Goal: Task Accomplishment & Management: Manage account settings

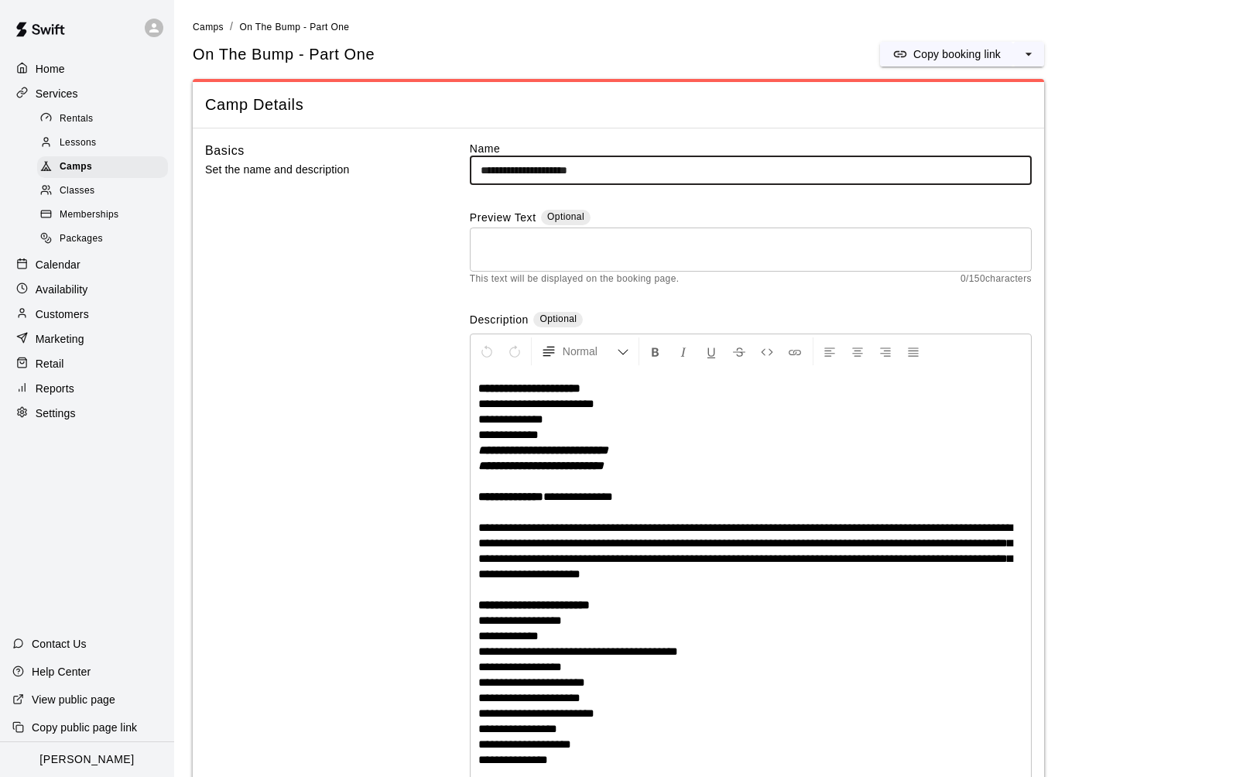
scroll to position [1334, 0]
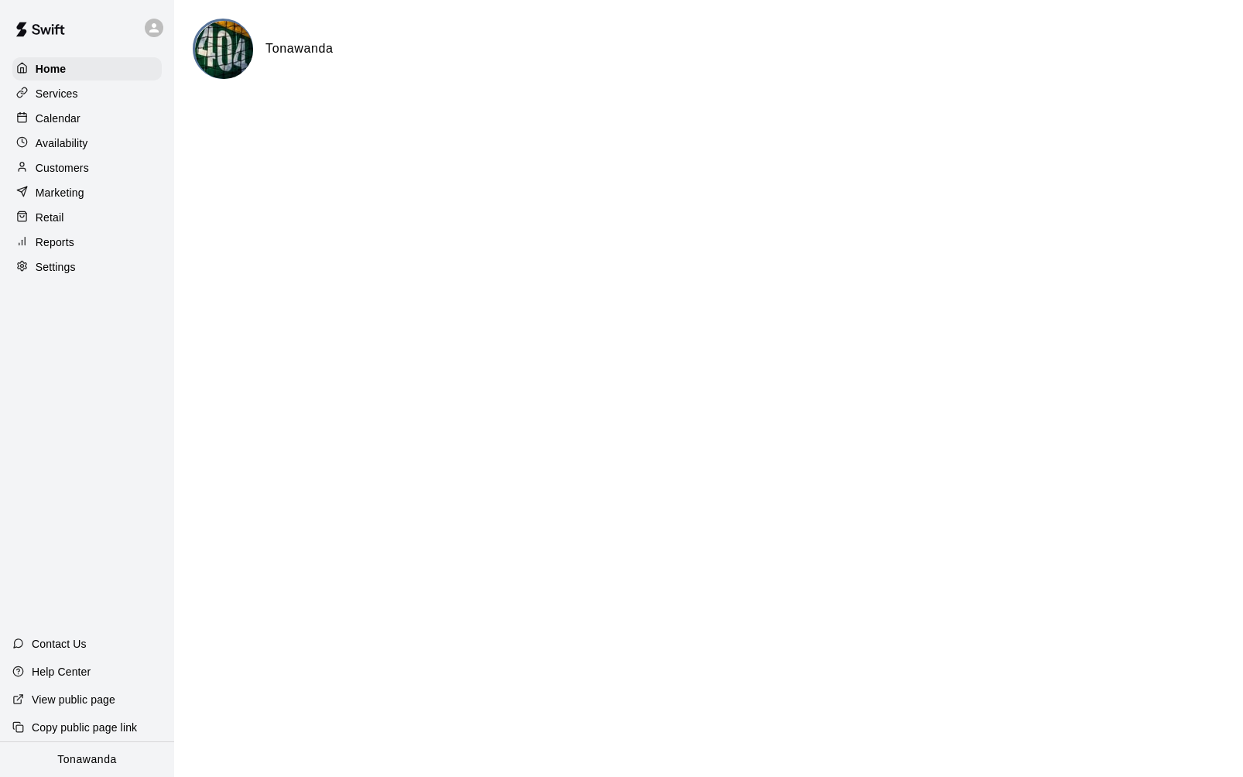
click at [83, 114] on div "Calendar" at bounding box center [86, 118] width 149 height 23
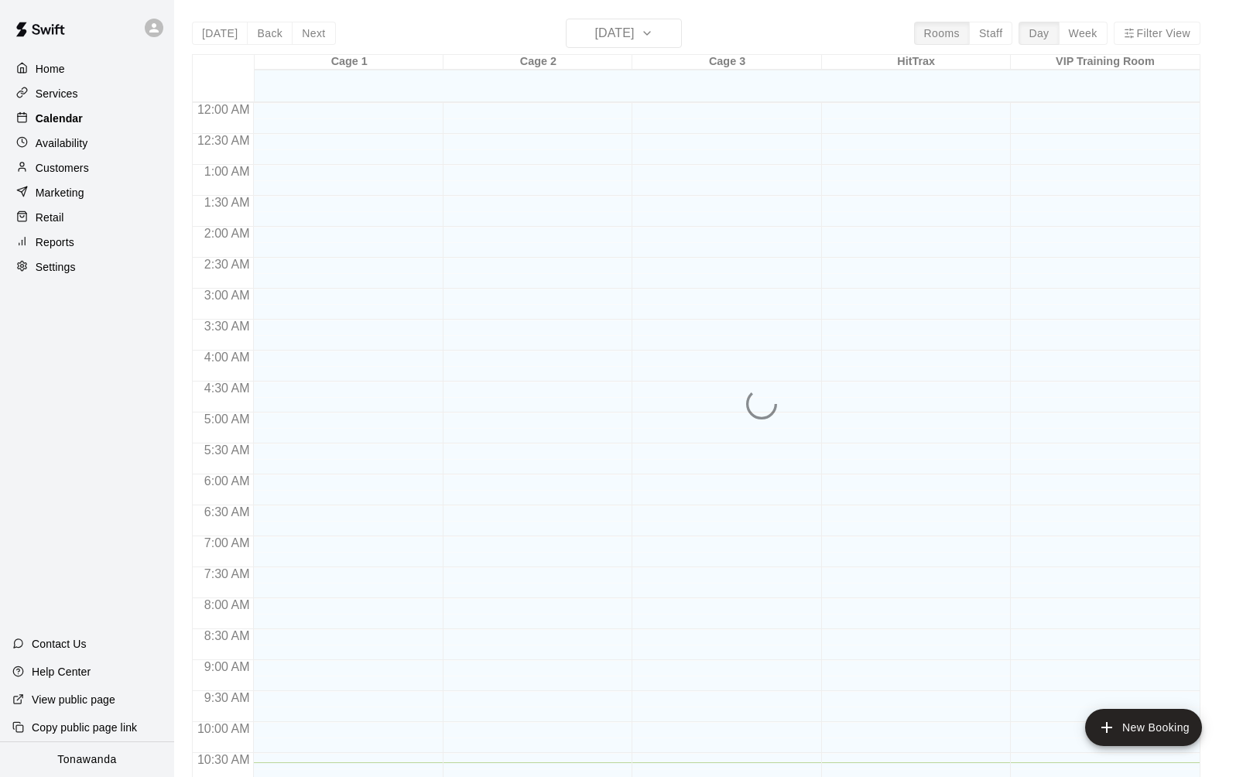
scroll to position [660, 0]
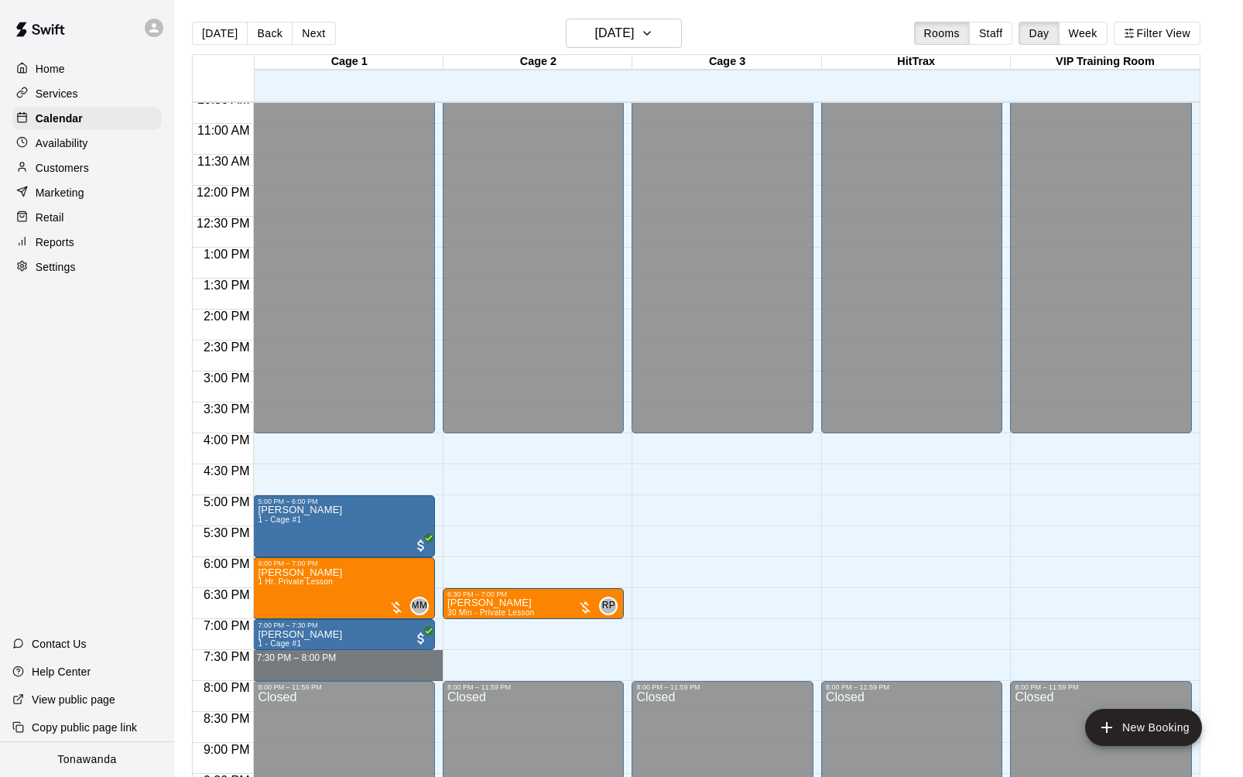
drag, startPoint x: 316, startPoint y: 658, endPoint x: 314, endPoint y: 670, distance: 11.7
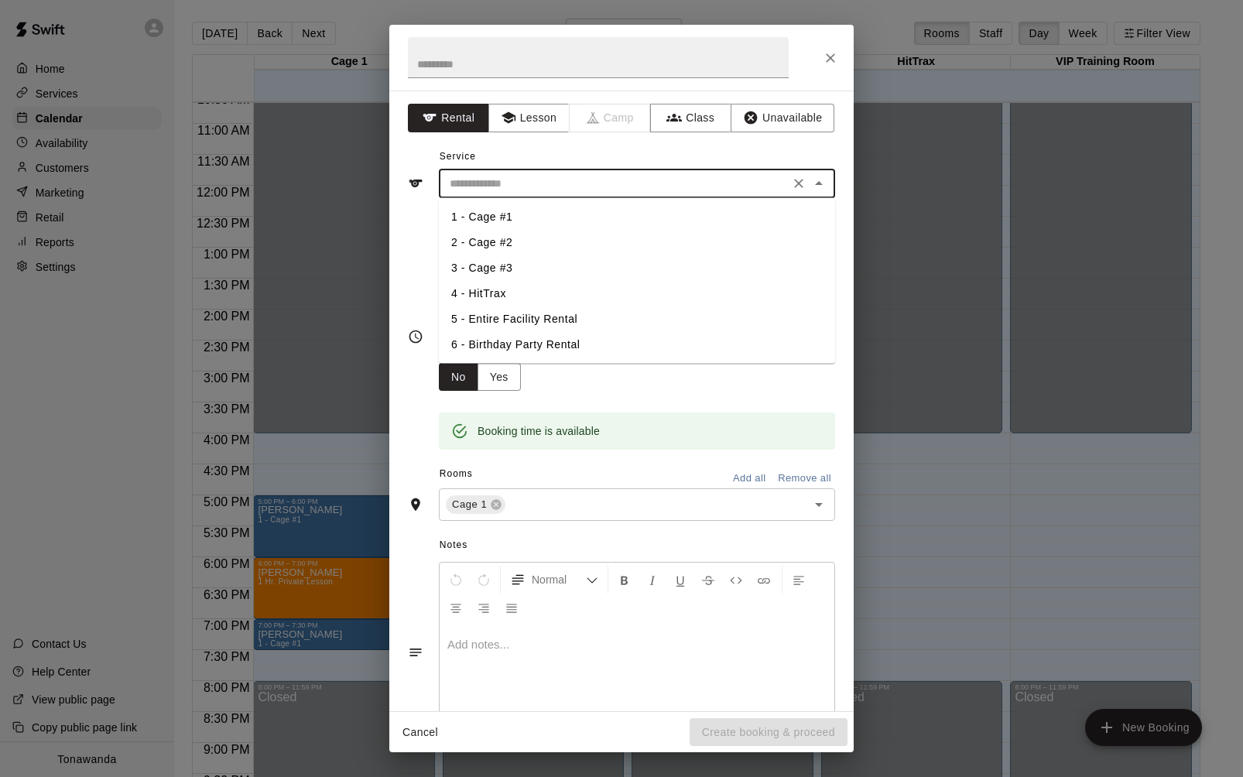
click at [550, 180] on input "text" at bounding box center [613, 183] width 341 height 19
click at [529, 314] on li "5 - Entire Facility Rental" at bounding box center [637, 320] width 396 height 26
type input "**********"
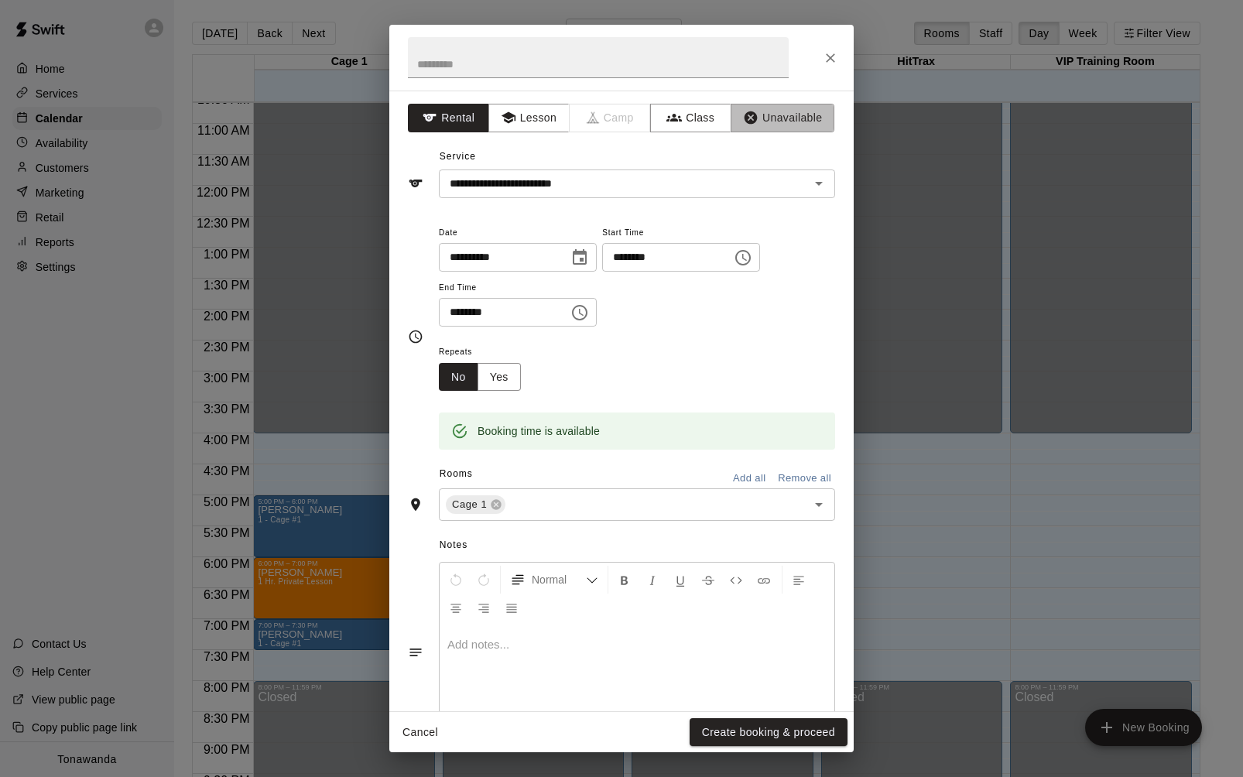
drag, startPoint x: 777, startPoint y: 122, endPoint x: 704, endPoint y: 286, distance: 179.8
click at [777, 122] on button "Unavailable" at bounding box center [783, 118] width 104 height 29
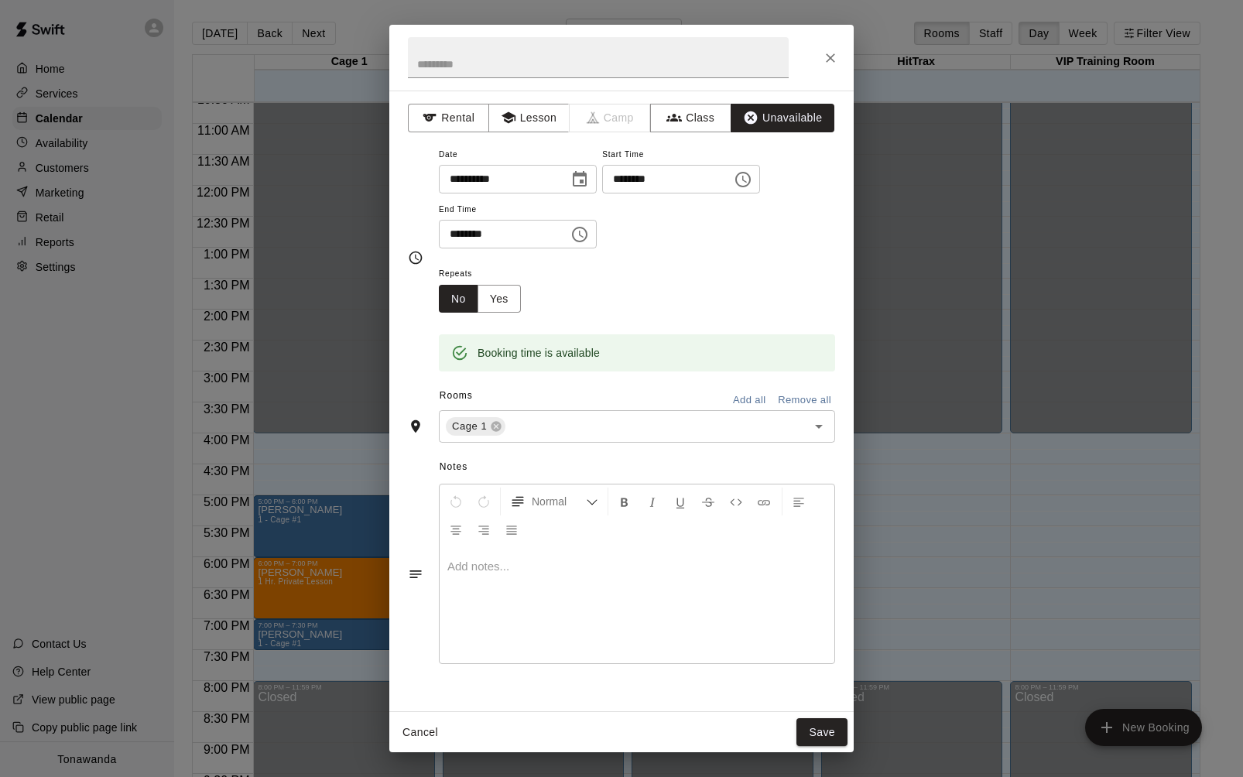
click at [756, 398] on button "Add all" at bounding box center [749, 401] width 50 height 24
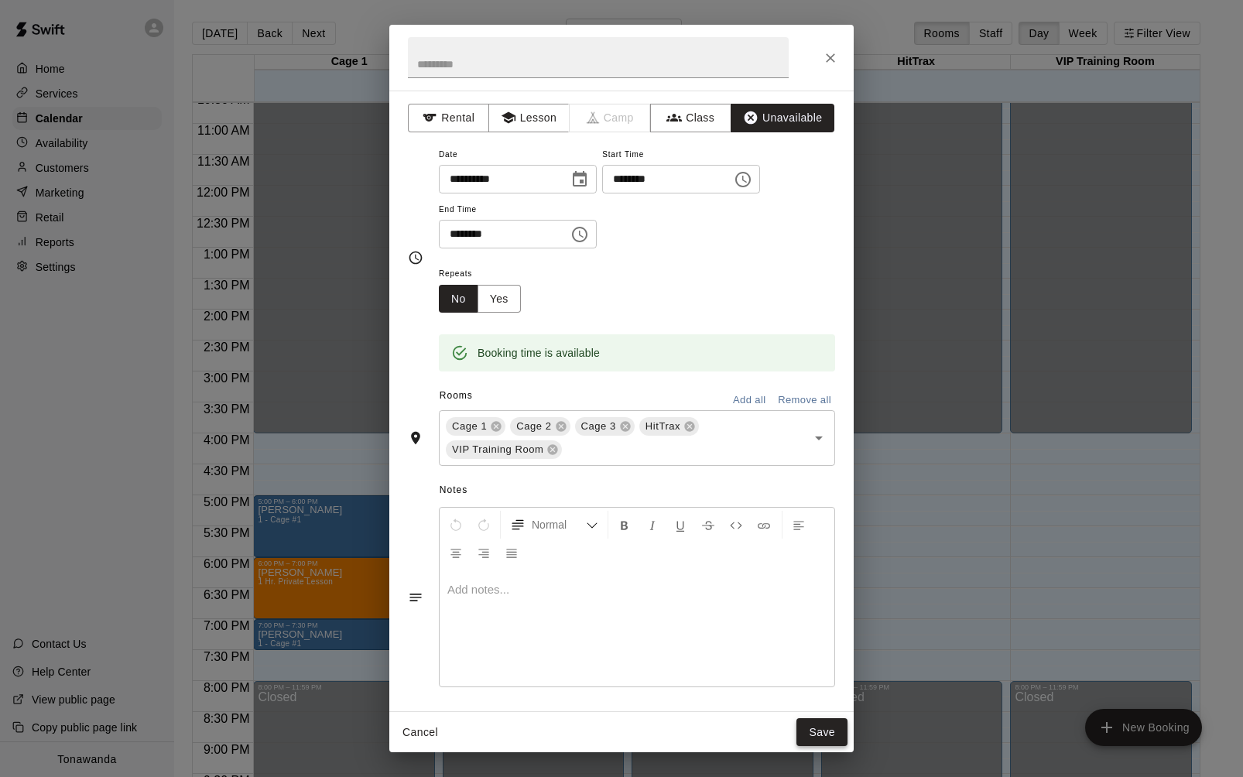
click at [833, 726] on button "Save" at bounding box center [821, 732] width 51 height 29
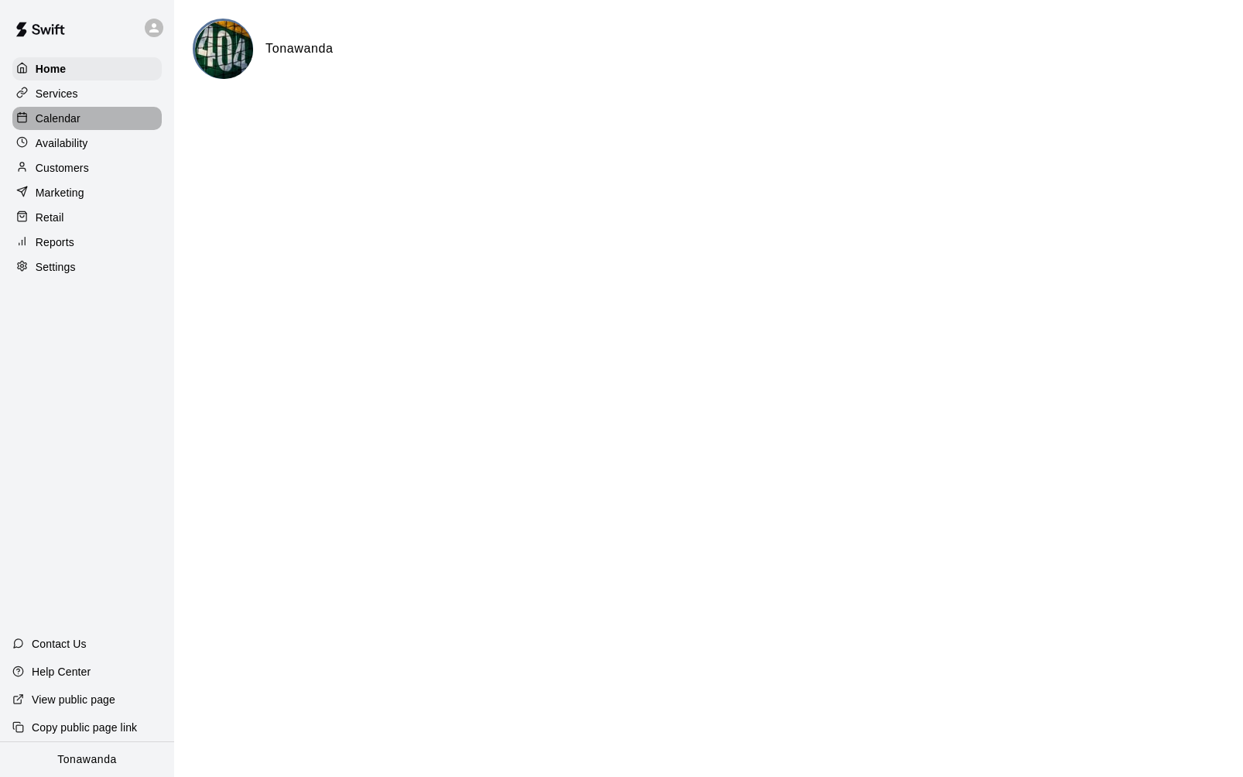
click at [65, 122] on p "Calendar" at bounding box center [58, 118] width 45 height 15
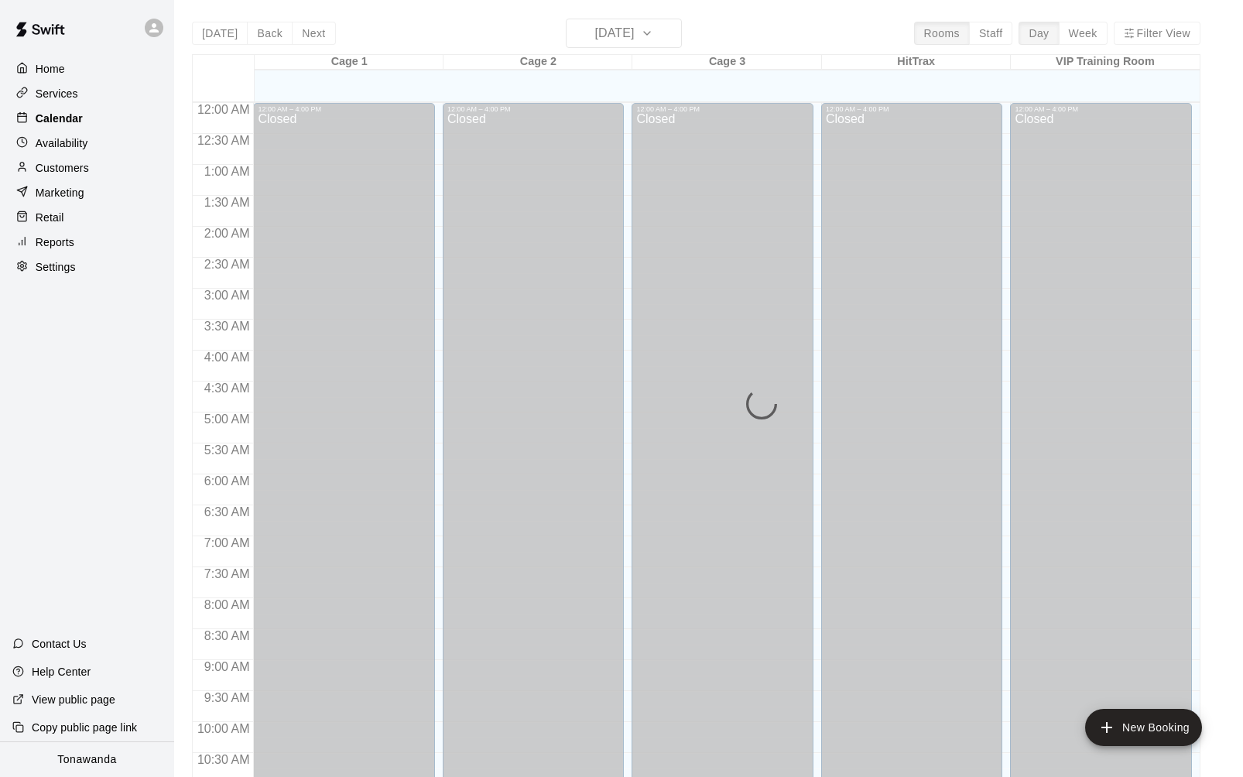
scroll to position [677, 0]
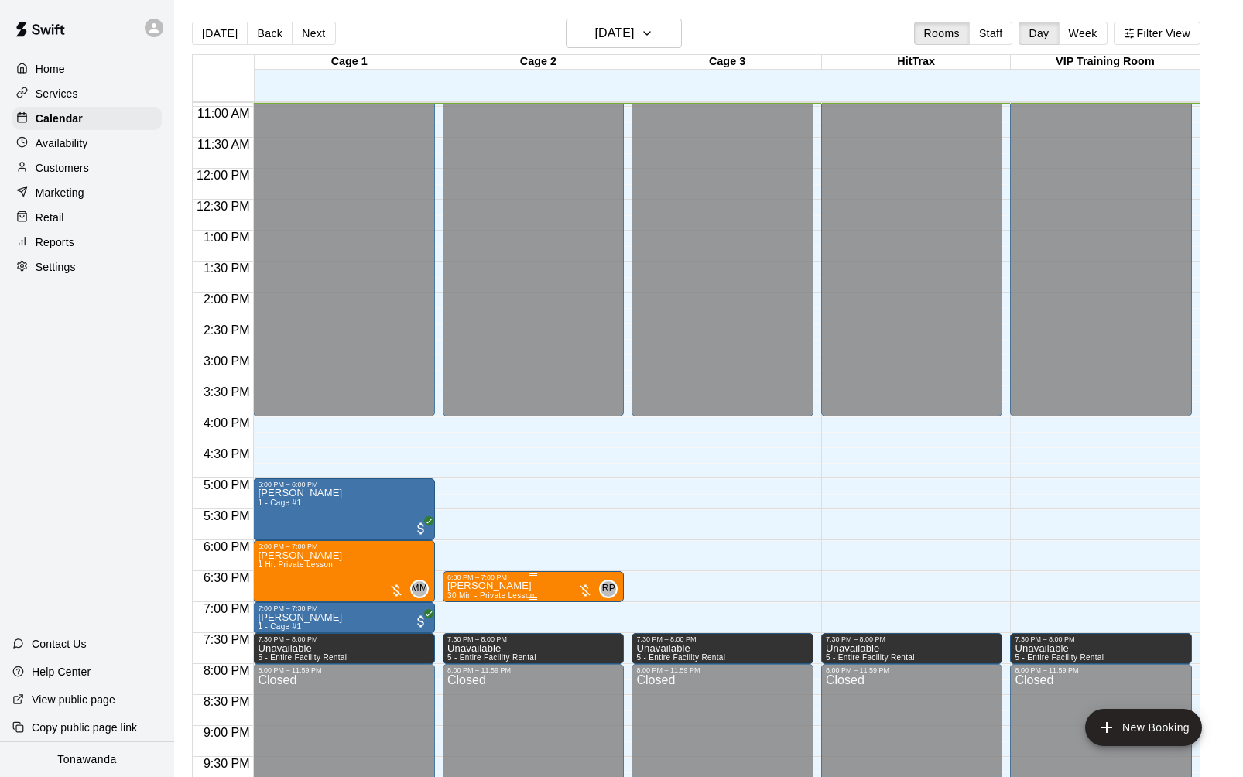
click at [467, 586] on p "[PERSON_NAME]" at bounding box center [490, 586] width 87 height 0
click at [459, 639] on img "edit" at bounding box center [464, 640] width 18 height 18
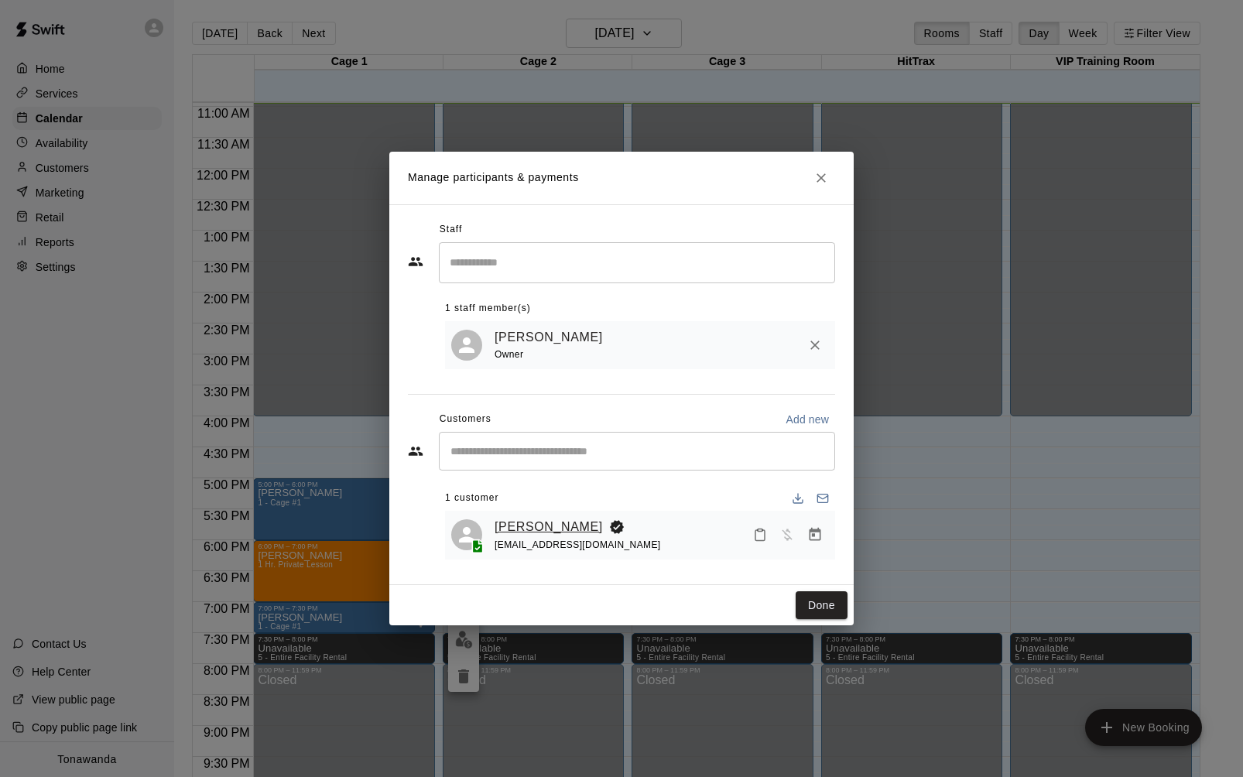
click at [513, 527] on link "[PERSON_NAME]" at bounding box center [549, 527] width 108 height 20
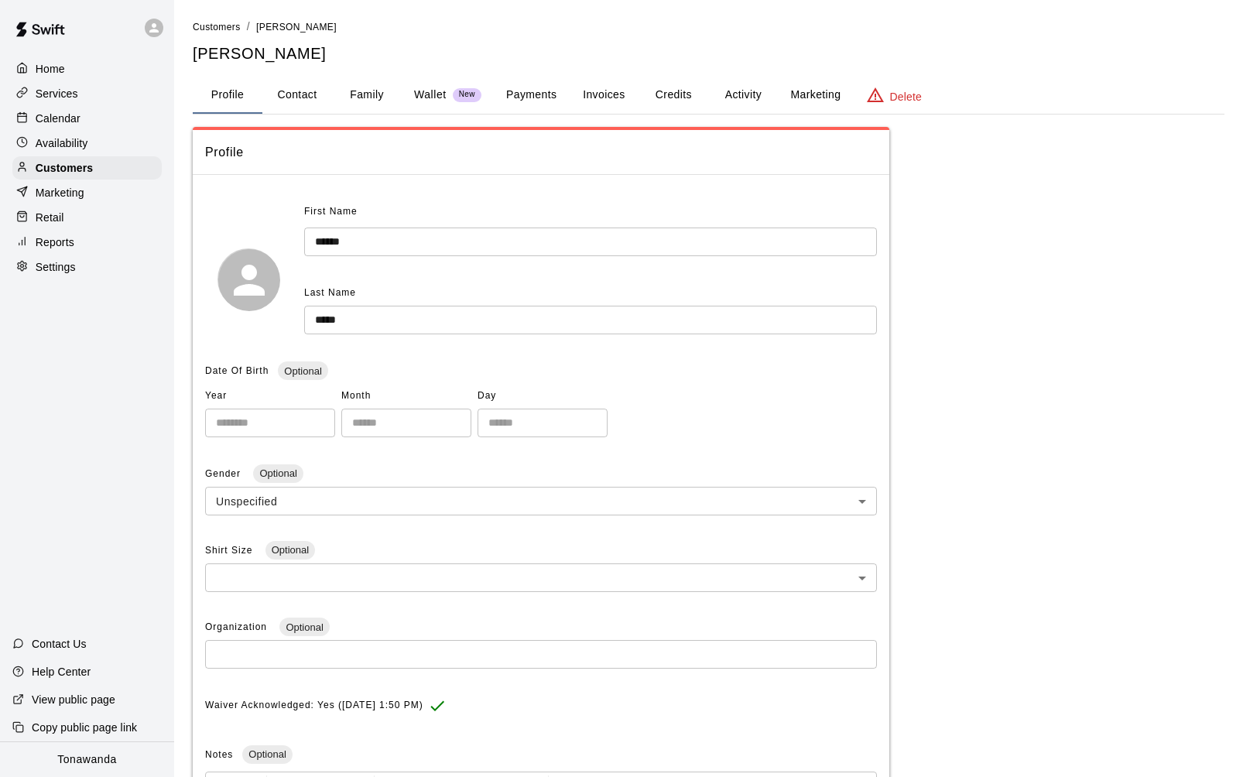
click at [759, 101] on button "Activity" at bounding box center [743, 95] width 70 height 37
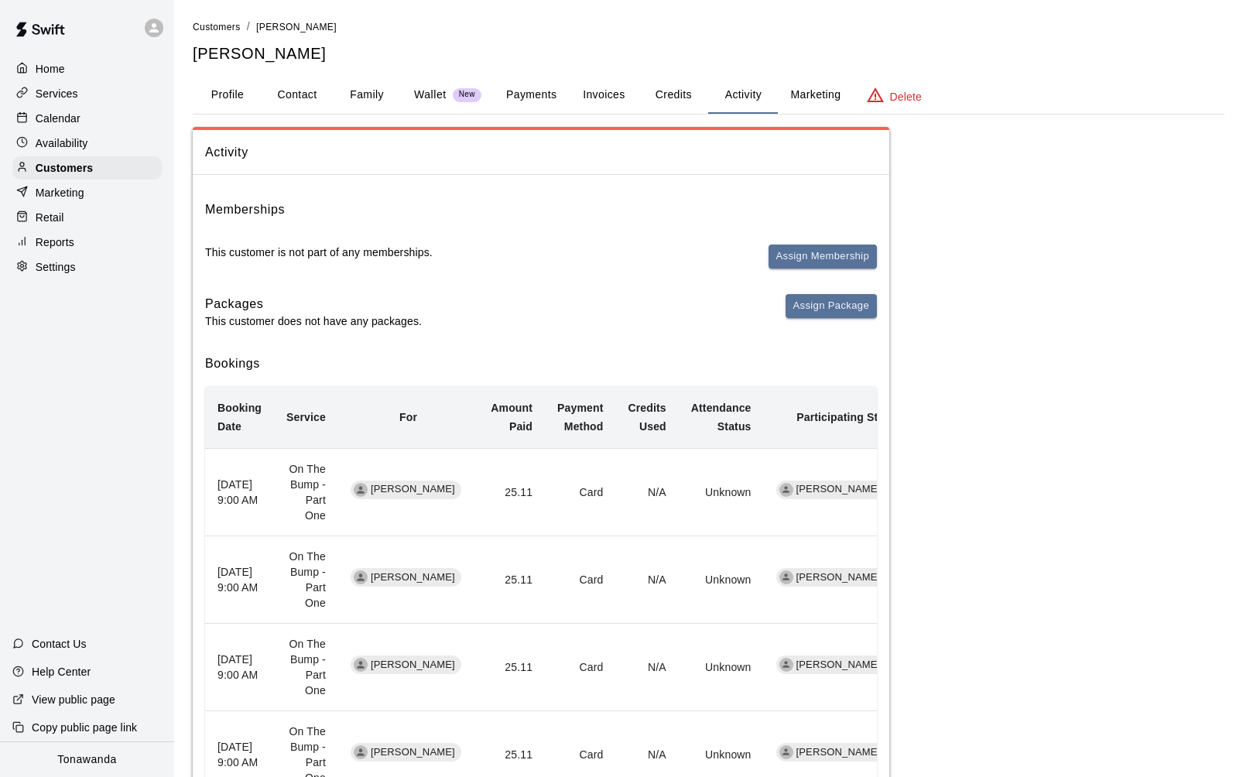
click at [62, 115] on p "Calendar" at bounding box center [58, 118] width 45 height 15
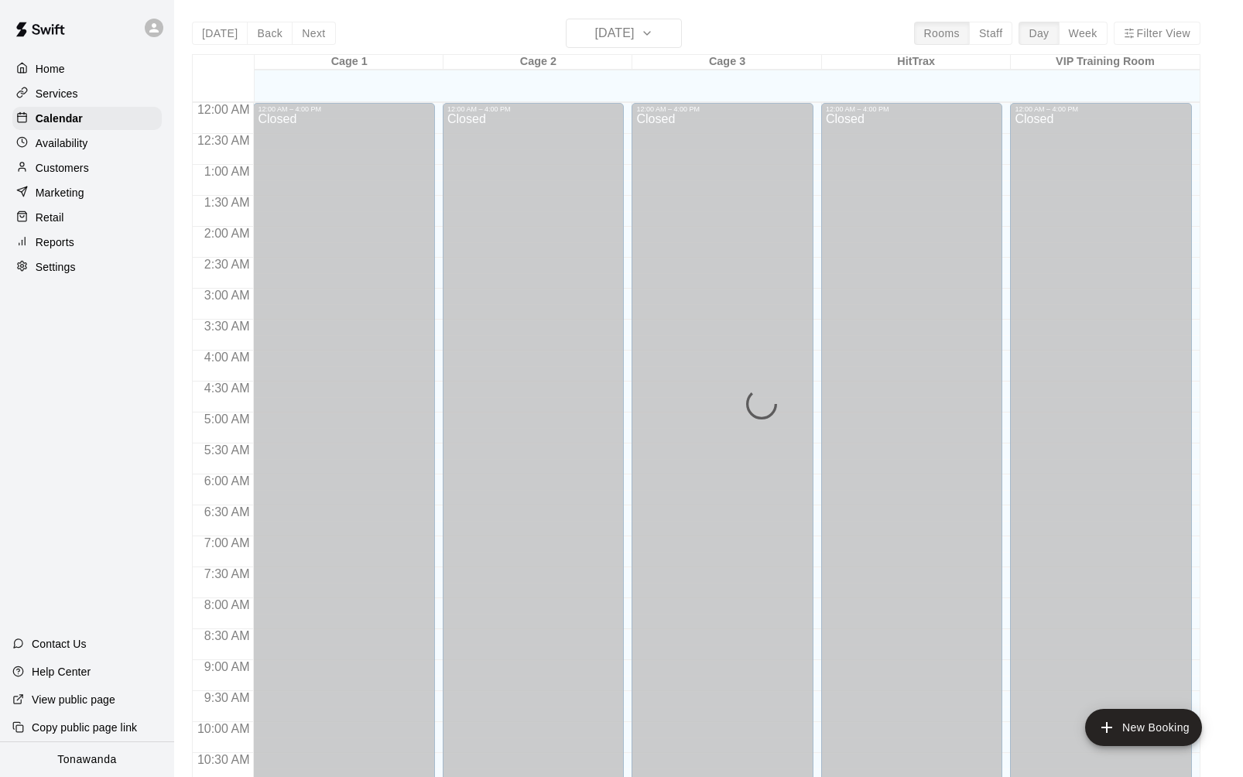
scroll to position [679, 0]
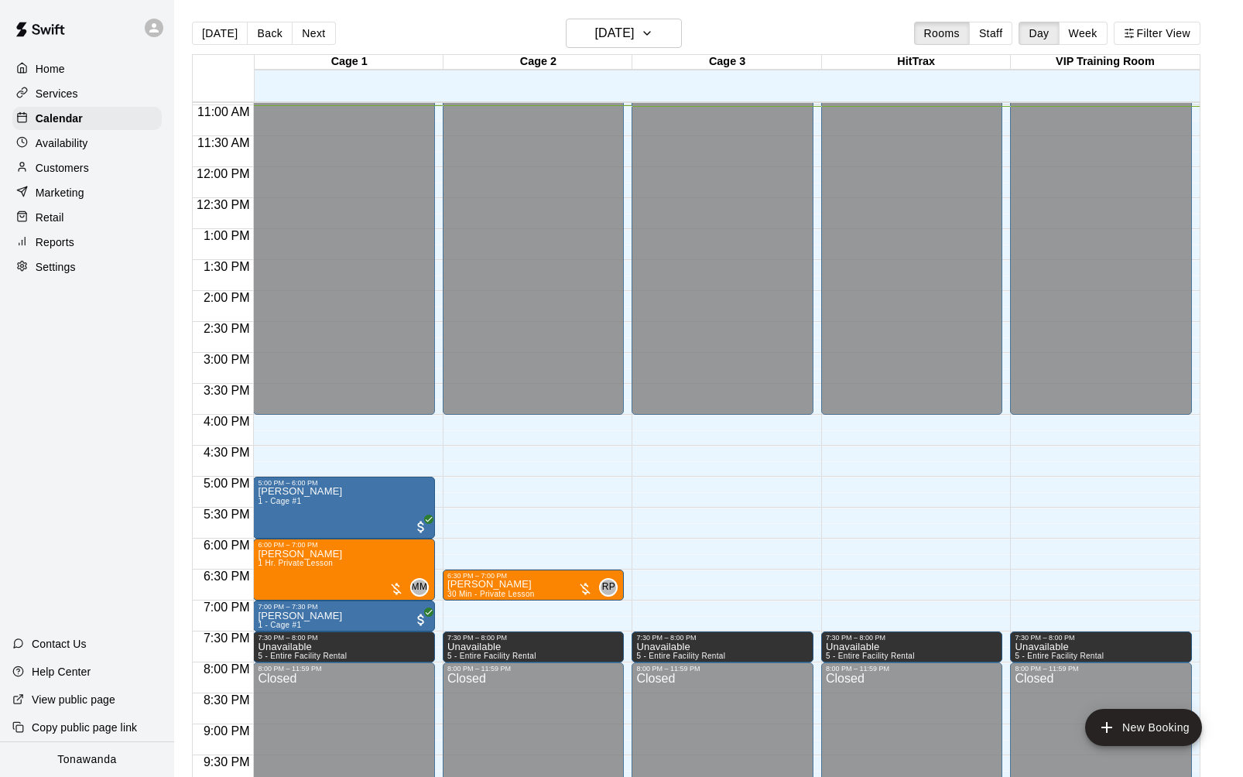
click at [70, 165] on p "Customers" at bounding box center [62, 167] width 53 height 15
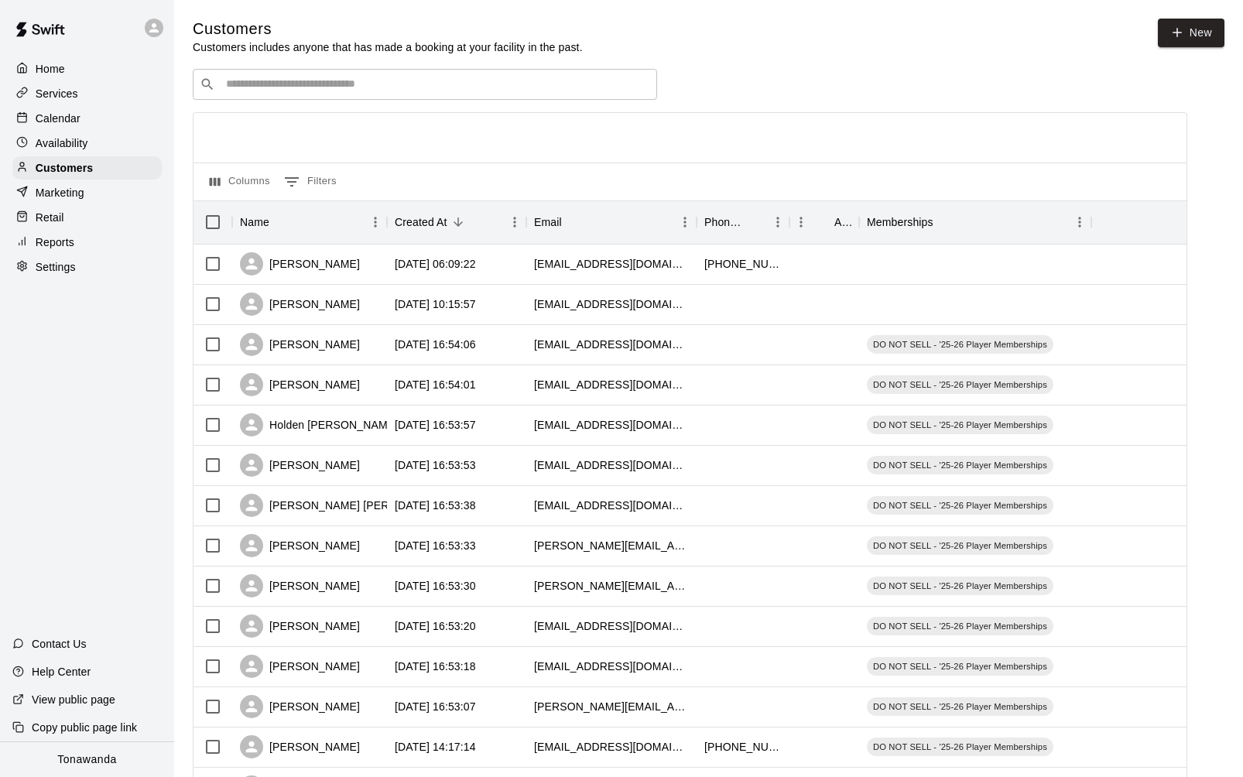
click at [448, 88] on input "Search customers by name or email" at bounding box center [435, 84] width 429 height 15
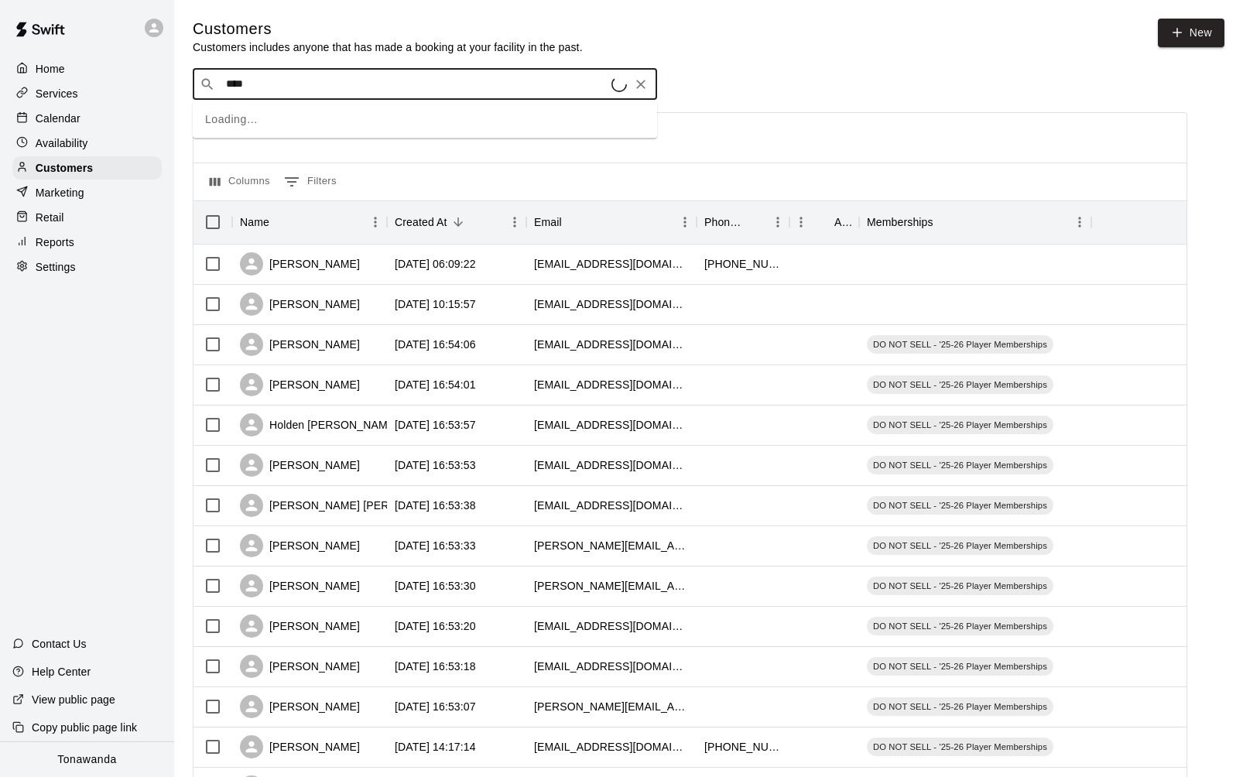
type input "*****"
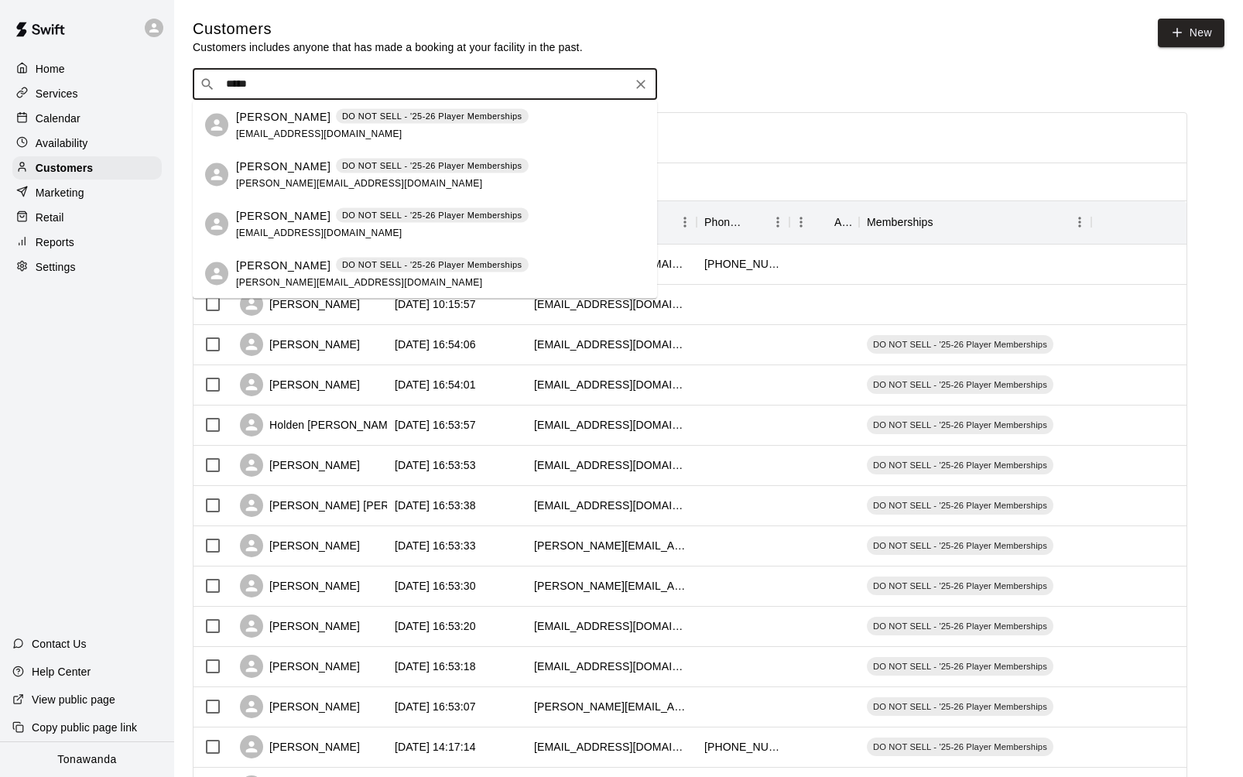
click at [279, 173] on p "[PERSON_NAME]" at bounding box center [283, 166] width 94 height 16
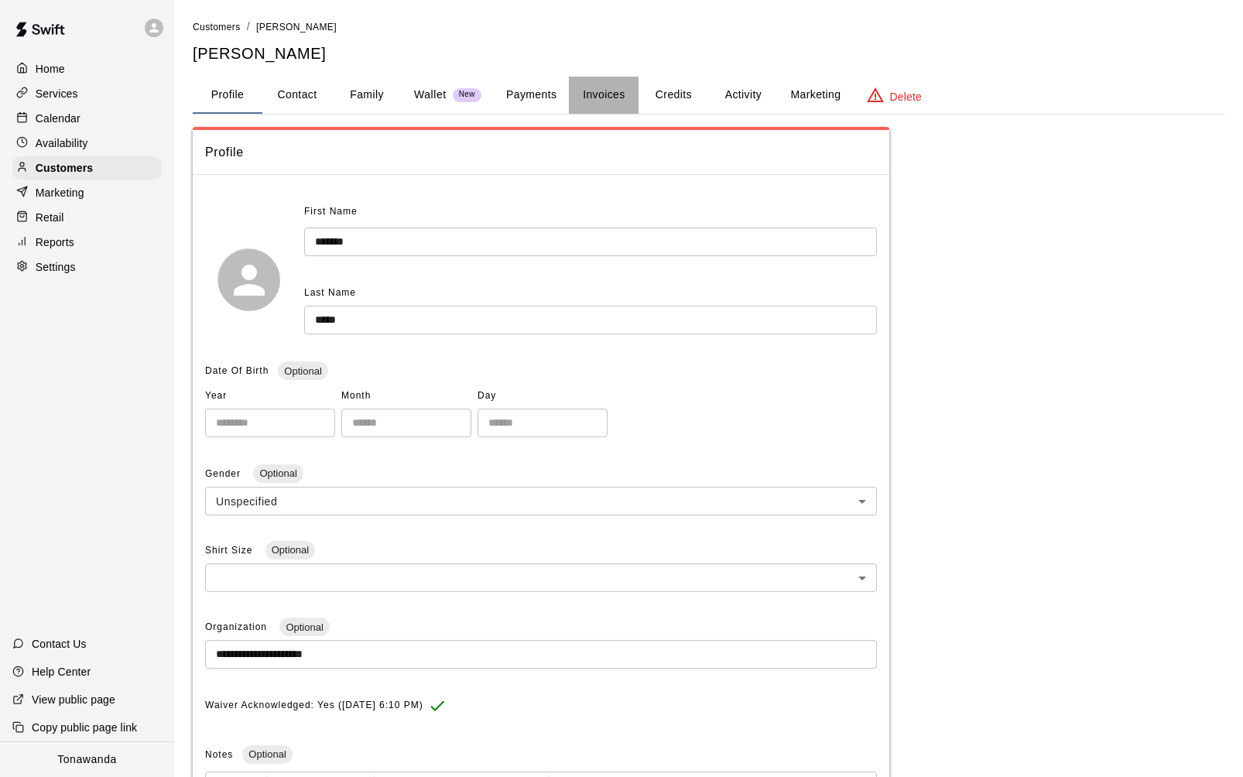
click at [609, 96] on button "Invoices" at bounding box center [604, 95] width 70 height 37
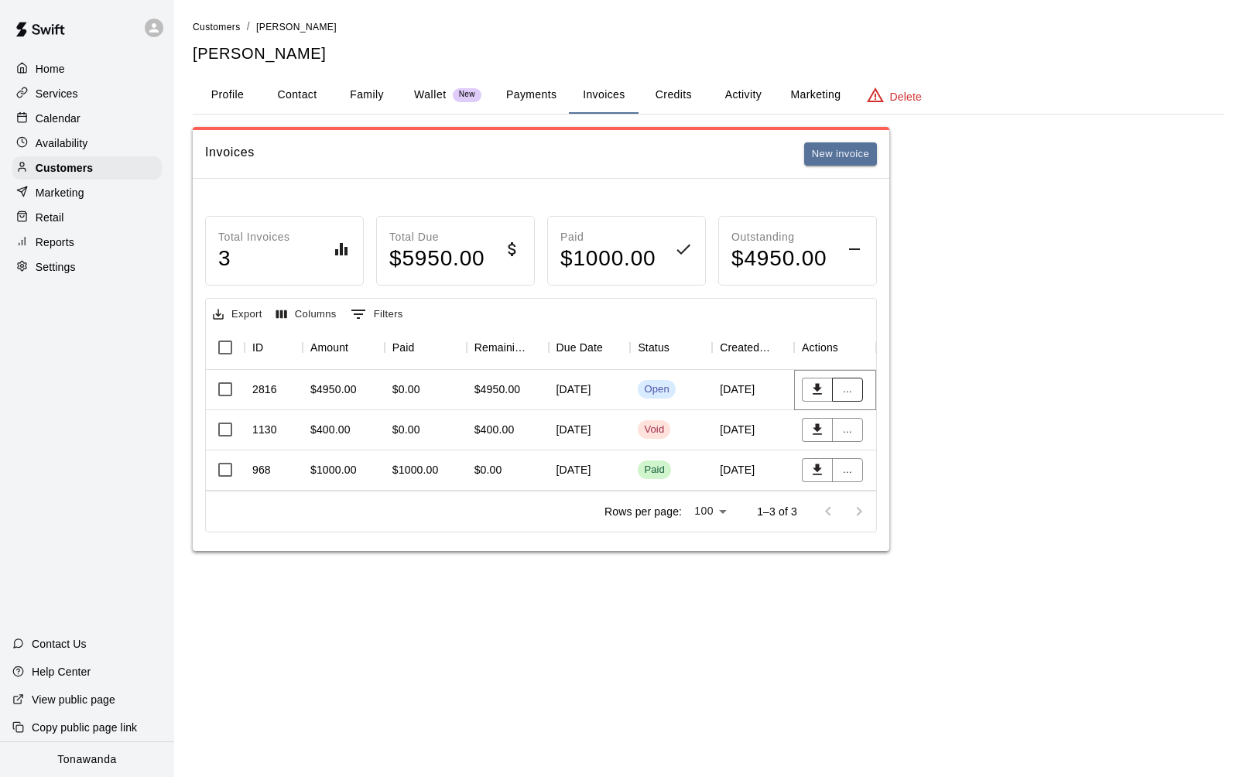
click at [845, 386] on button "..." at bounding box center [847, 390] width 31 height 24
click at [872, 449] on li "Collect payment" at bounding box center [898, 446] width 133 height 26
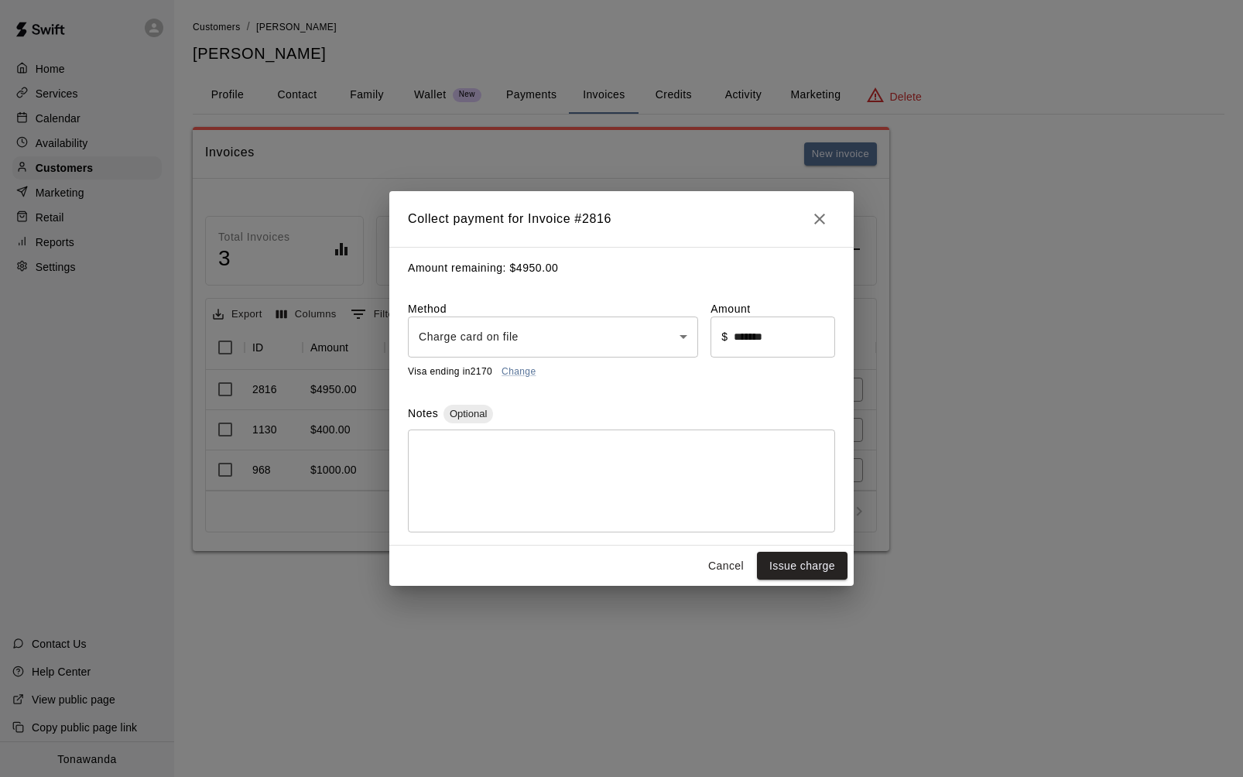
click at [764, 341] on input "*******" at bounding box center [784, 337] width 101 height 41
type input "*******"
click at [645, 341] on body "Home Services Calendar Availability Customers Marketing Retail Reports Settings…" at bounding box center [621, 291] width 1243 height 582
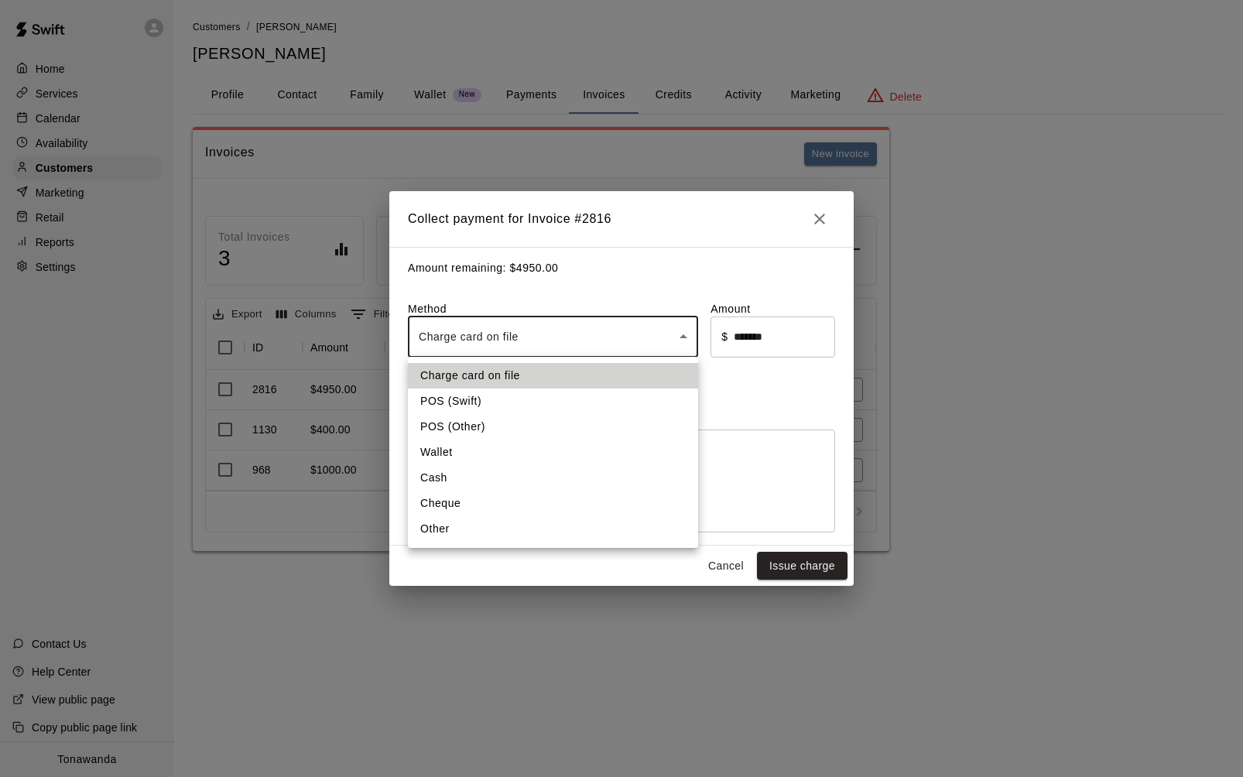
click at [469, 506] on li "Cheque" at bounding box center [553, 504] width 290 height 26
type input "******"
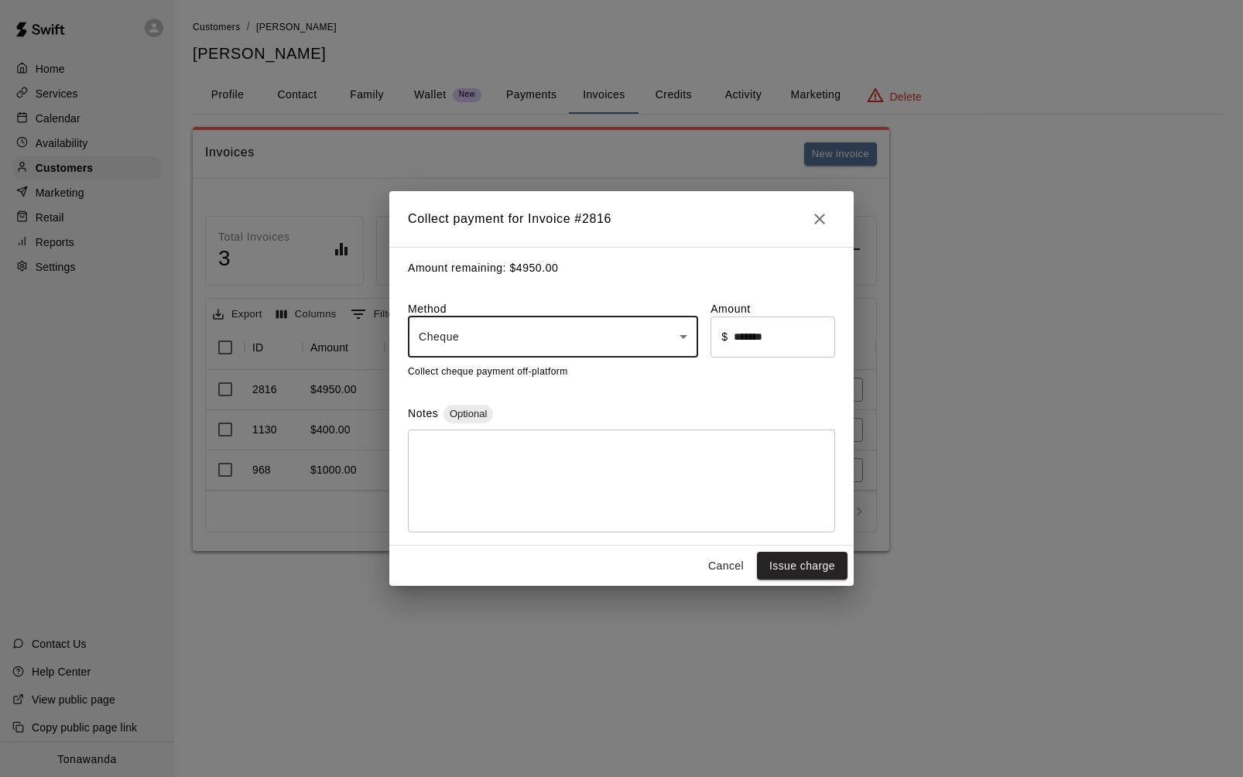
click at [479, 488] on textarea at bounding box center [622, 480] width 406 height 77
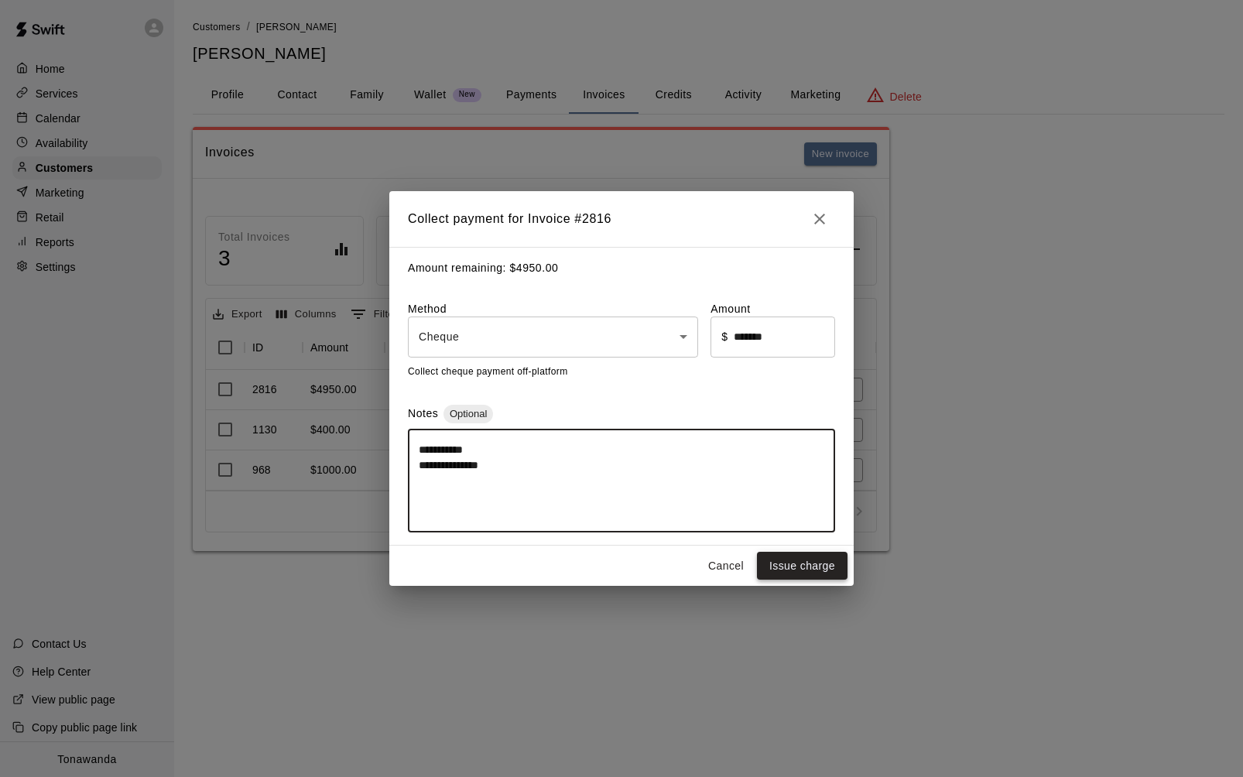
type textarea "**********"
click at [812, 569] on button "Issue charge" at bounding box center [802, 566] width 91 height 29
